Goal: Find specific fact: Find contact information

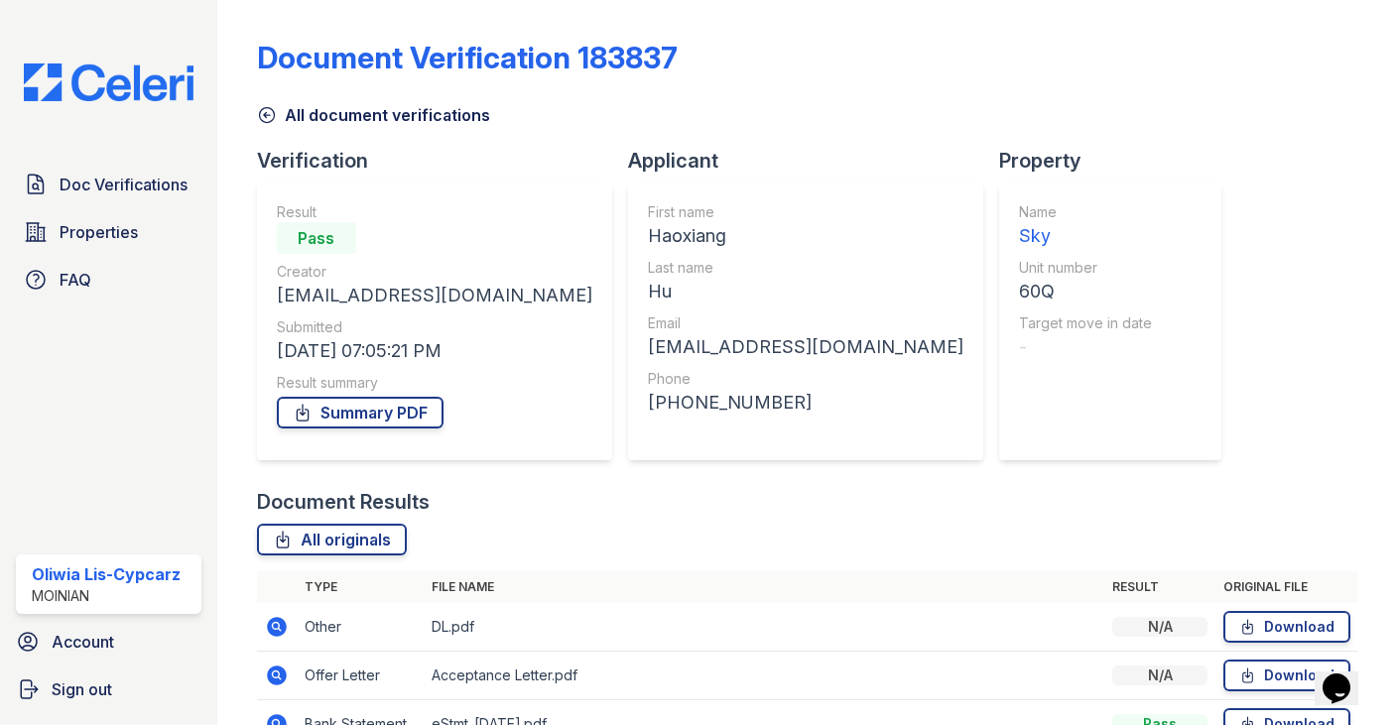
drag, startPoint x: 633, startPoint y: 243, endPoint x: 522, endPoint y: 245, distance: 111.2
click at [628, 245] on div "First name Haoxiang Last name Hu Email jasonhu1386@gmail.com Phone +16789181386" at bounding box center [805, 322] width 355 height 278
copy div "Haoxiang"
drag, startPoint x: 727, startPoint y: 351, endPoint x: 525, endPoint y: 348, distance: 202.5
click at [628, 348] on div "First name Haoxiang Last name Hu Email jasonhu1386@gmail.com Phone +16789181386" at bounding box center [805, 322] width 355 height 278
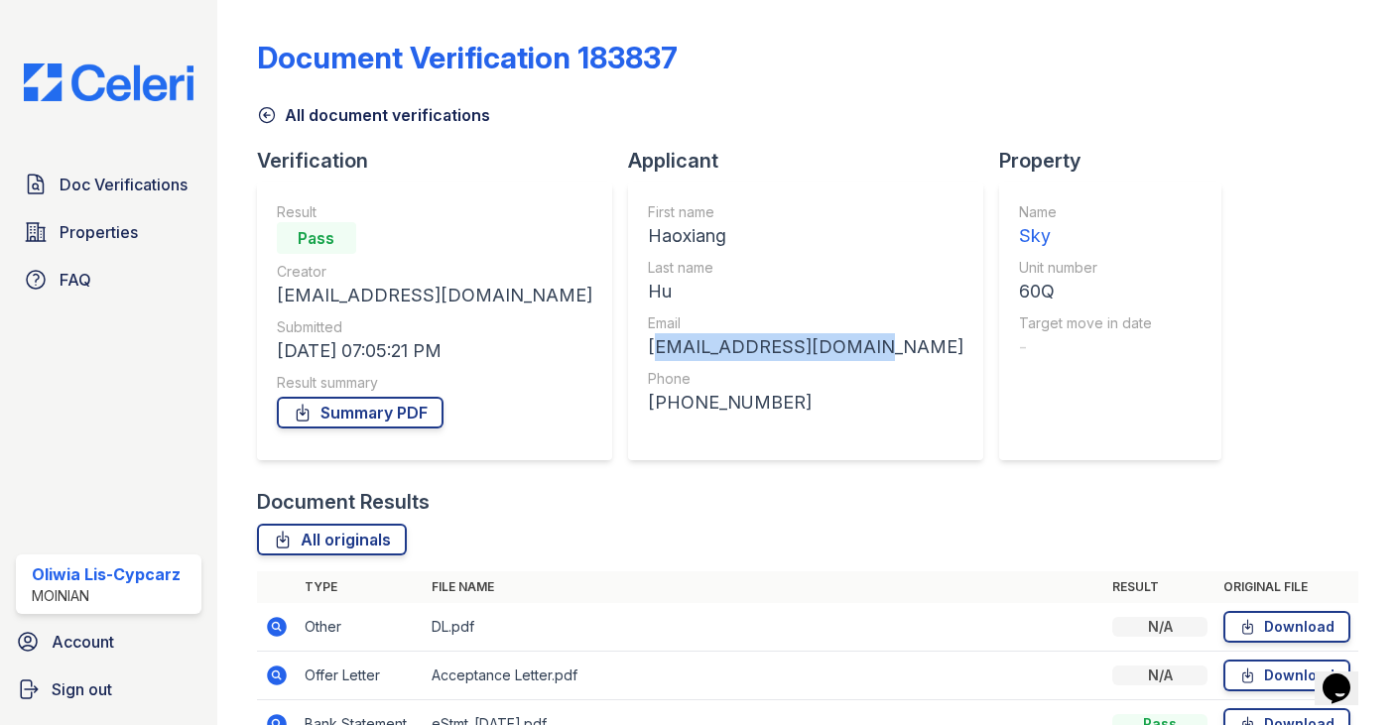
copy div "[EMAIL_ADDRESS][DOMAIN_NAME]"
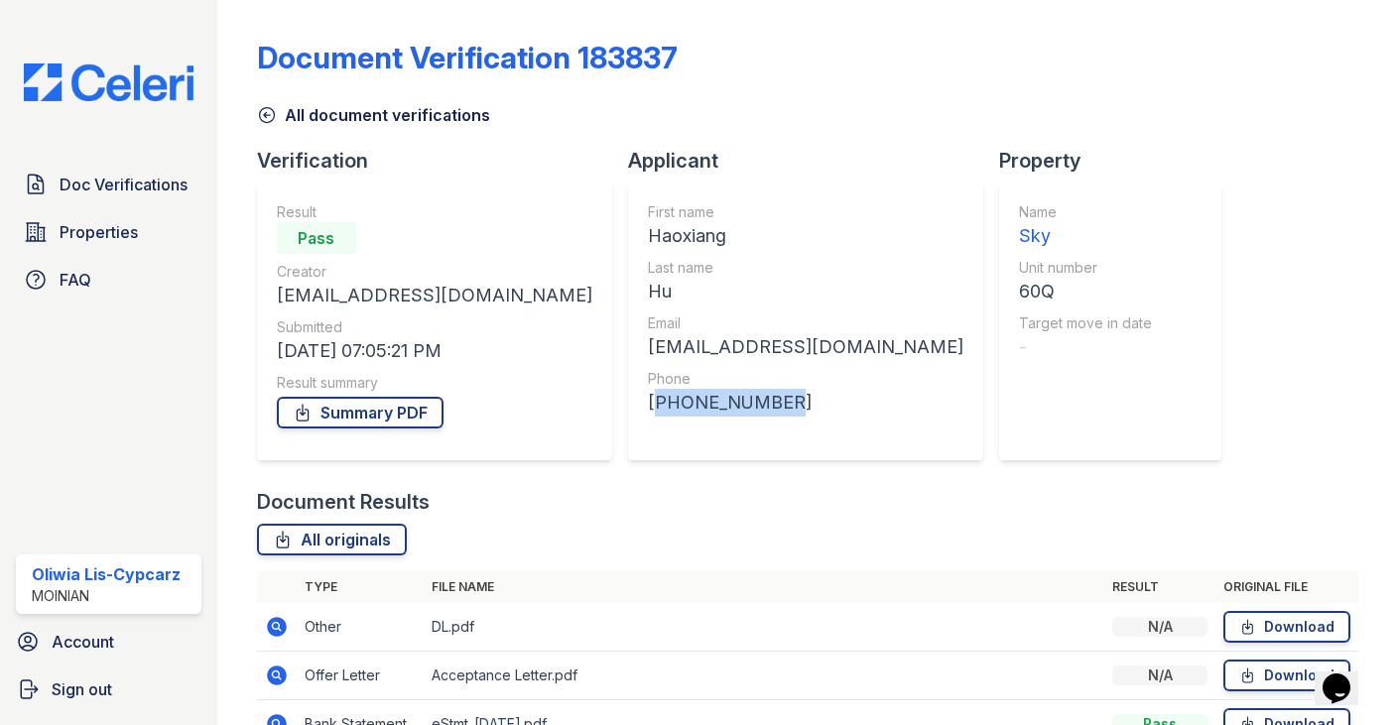
drag, startPoint x: 650, startPoint y: 405, endPoint x: 530, endPoint y: 405, distance: 120.1
click at [648, 405] on div "+16789181386" at bounding box center [806, 403] width 316 height 28
copy div "+16789181386"
click at [128, 90] on img at bounding box center [108, 83] width 201 height 38
